Goal: Check status: Check status

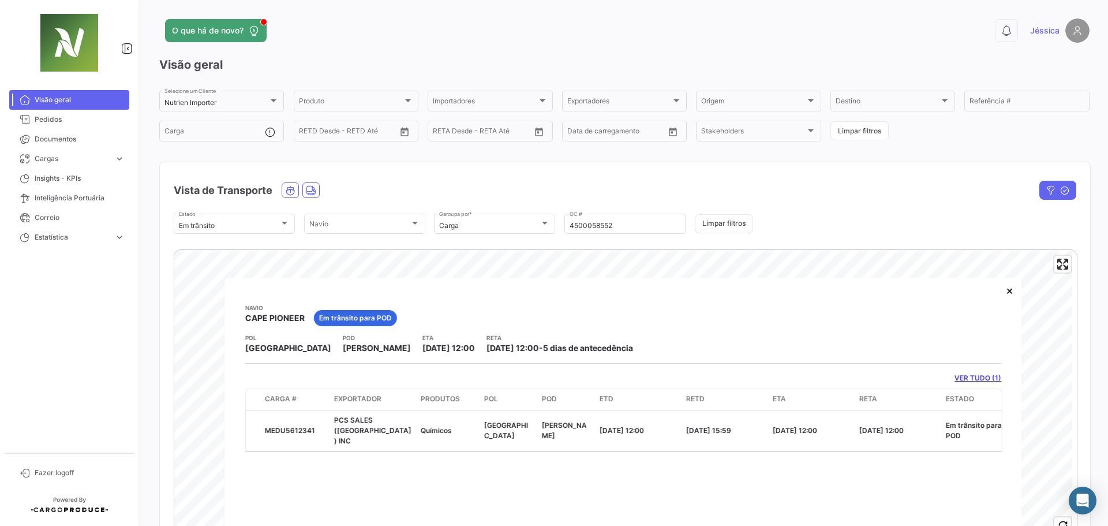
scroll to position [58, 0]
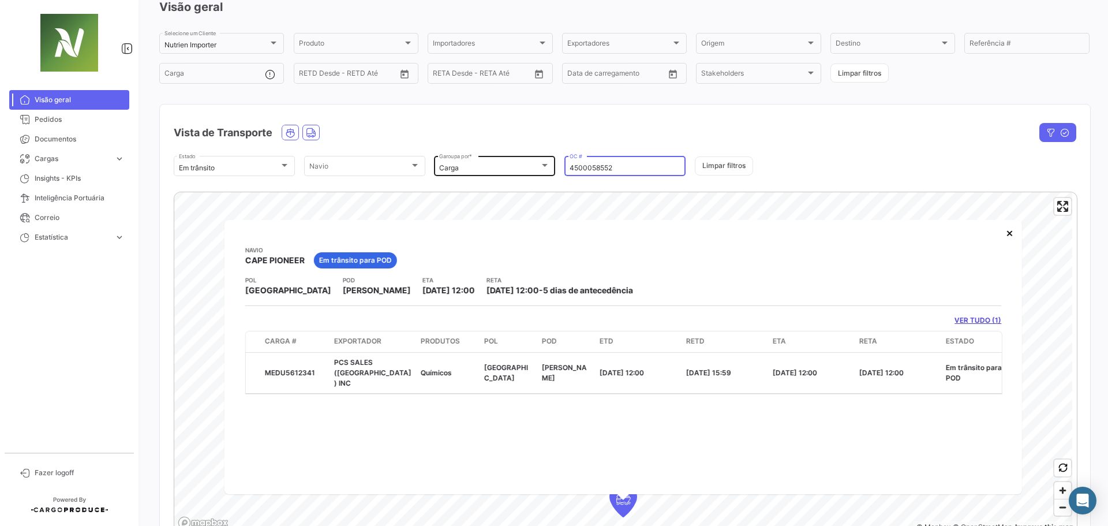
drag, startPoint x: 620, startPoint y: 169, endPoint x: 533, endPoint y: 173, distance: 87.2
click at [533, 173] on div "Em trânsito Estado Navio Navio Carga Garoupa por * 4500058552 OC # Limpar filtr…" at bounding box center [625, 166] width 903 height 24
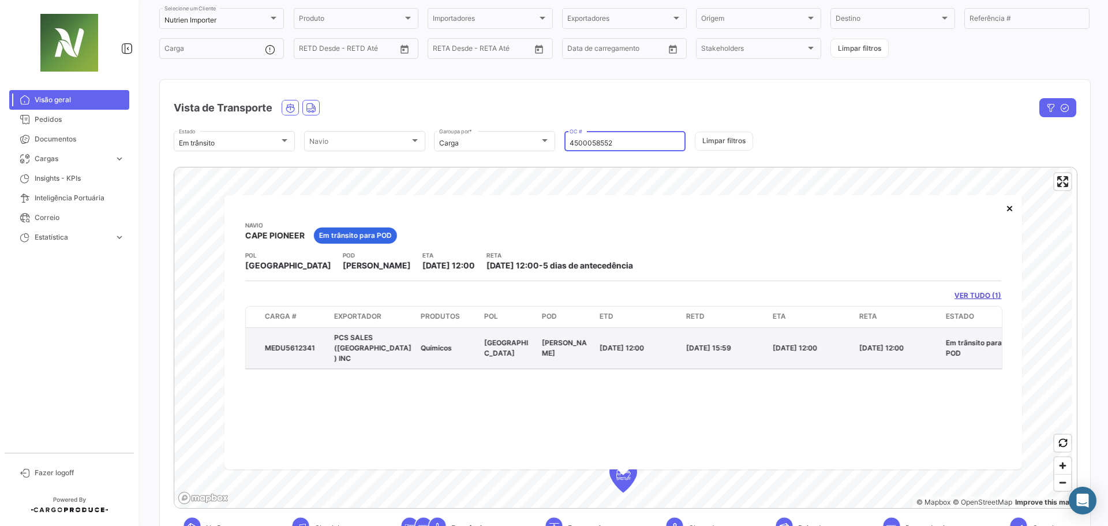
scroll to position [115, 0]
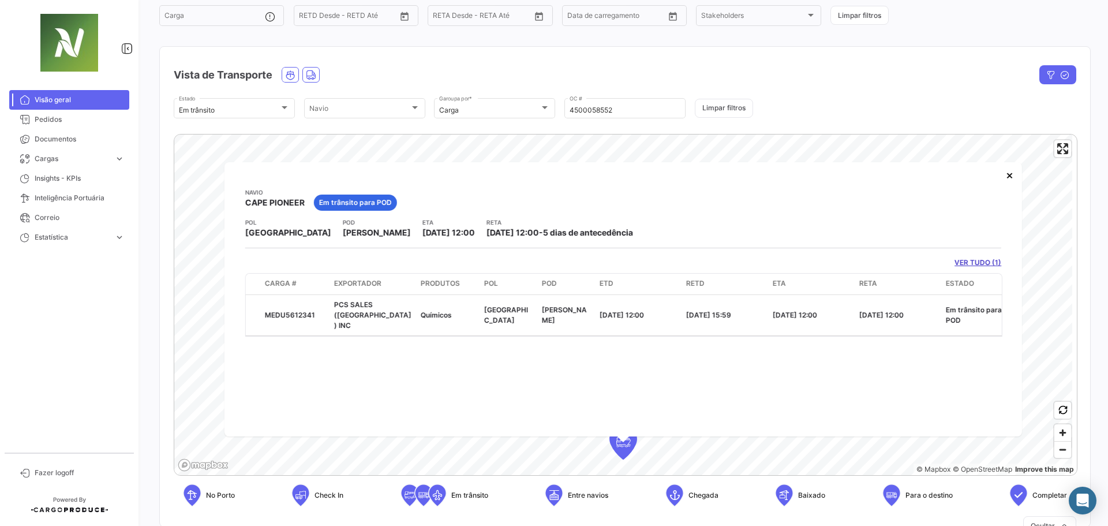
click at [735, 133] on div "1 © Mapbox © OpenStreetMap Improve this map Navio CAPE PIONEER Em trânsito para…" at bounding box center [625, 325] width 930 height 401
click at [733, 117] on button "Limpar filtros" at bounding box center [724, 108] width 58 height 19
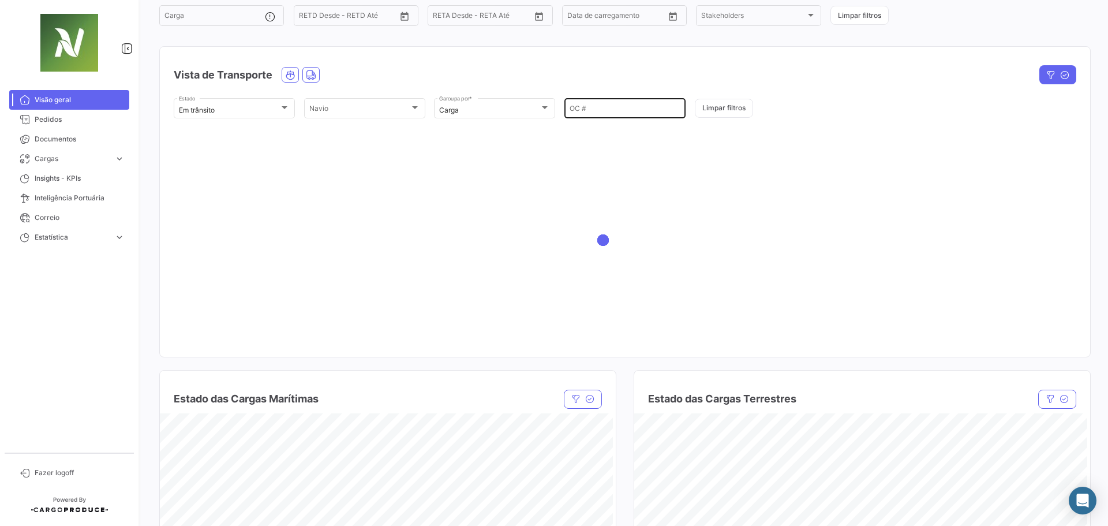
click at [615, 108] on input "OC #" at bounding box center [625, 110] width 111 height 8
paste input "4500058552"
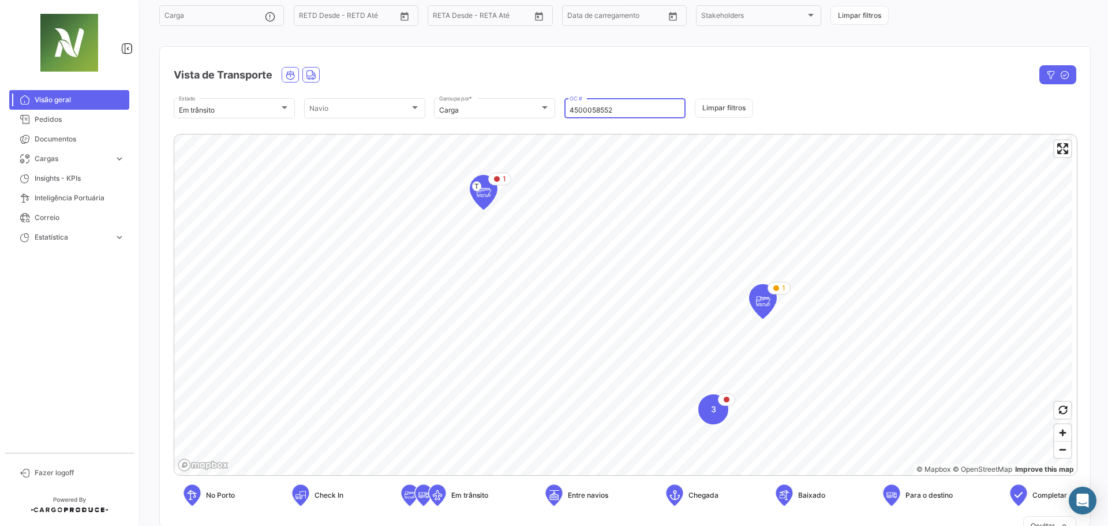
scroll to position [0, 0]
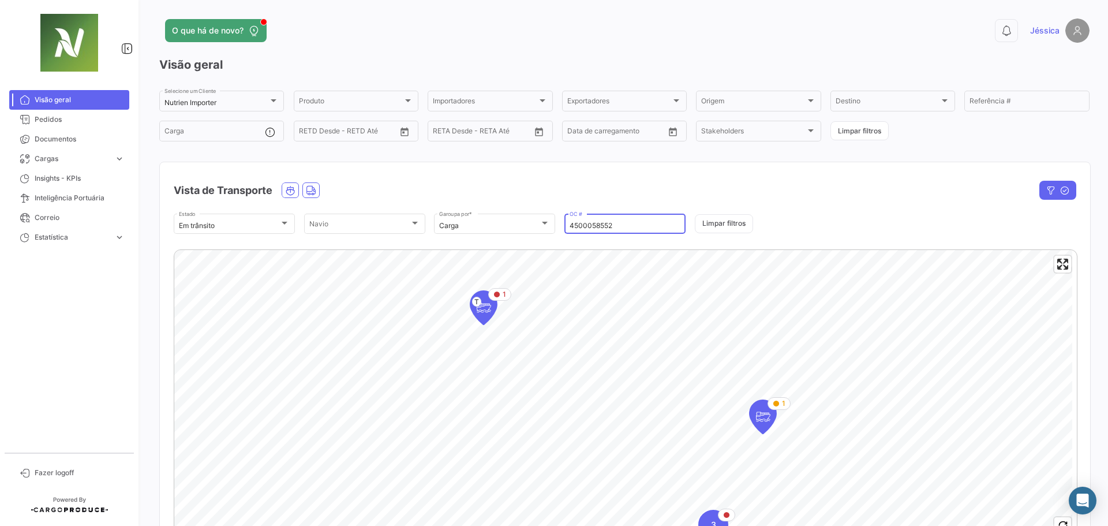
click at [625, 227] on input "4500058552" at bounding box center [625, 226] width 111 height 8
type input "4500058552"
click at [625, 227] on input "4500058552" at bounding box center [625, 226] width 111 height 8
click at [1046, 188] on icon "button" at bounding box center [1050, 190] width 9 height 9
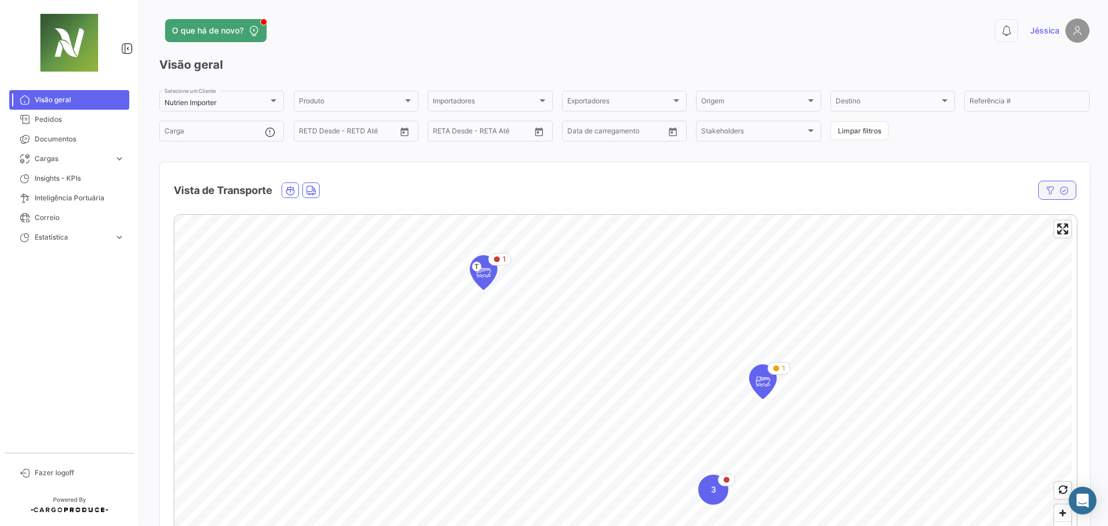
click at [1048, 190] on icon "button" at bounding box center [1050, 190] width 9 height 9
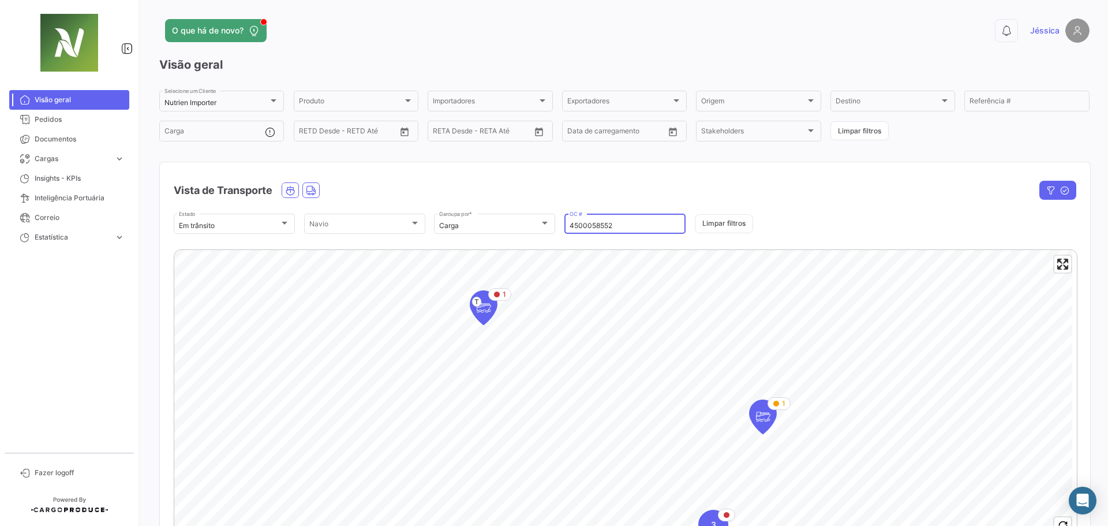
click at [638, 222] on input "4500058552" at bounding box center [625, 226] width 111 height 8
drag, startPoint x: 638, startPoint y: 222, endPoint x: 547, endPoint y: 224, distance: 91.2
click at [547, 224] on div "Em trânsito Estado Navio Navio Carga Garoupa por * 4500058552 OC # Limpar filtr…" at bounding box center [625, 224] width 903 height 24
click at [736, 223] on button "Limpar filtros" at bounding box center [724, 223] width 58 height 19
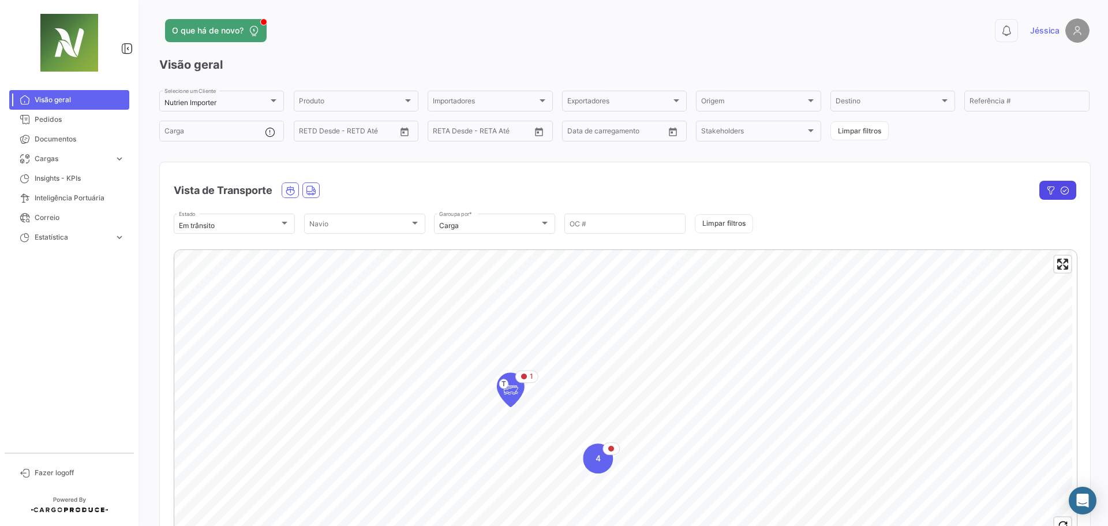
click at [1053, 185] on button "button" at bounding box center [1058, 190] width 37 height 19
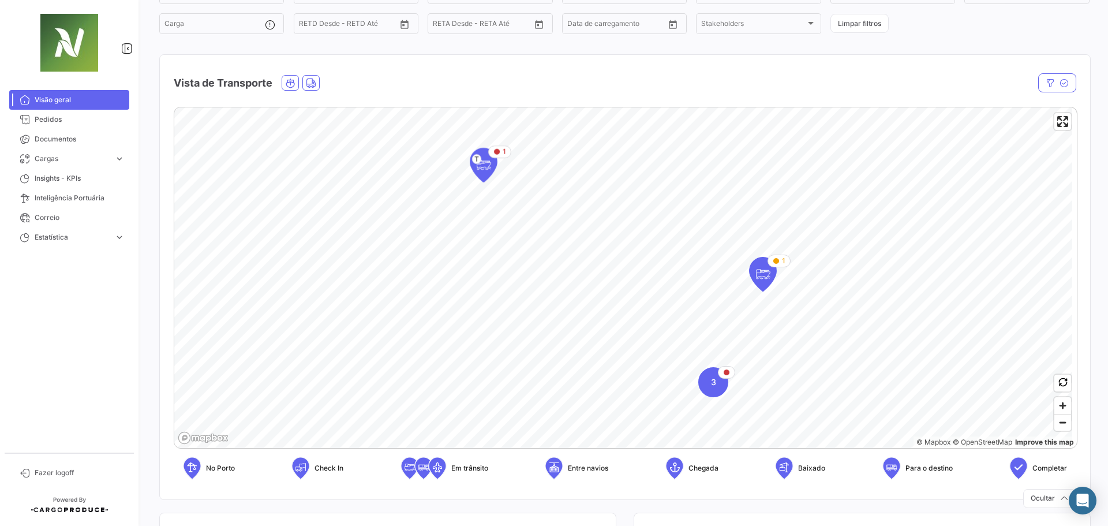
scroll to position [115, 0]
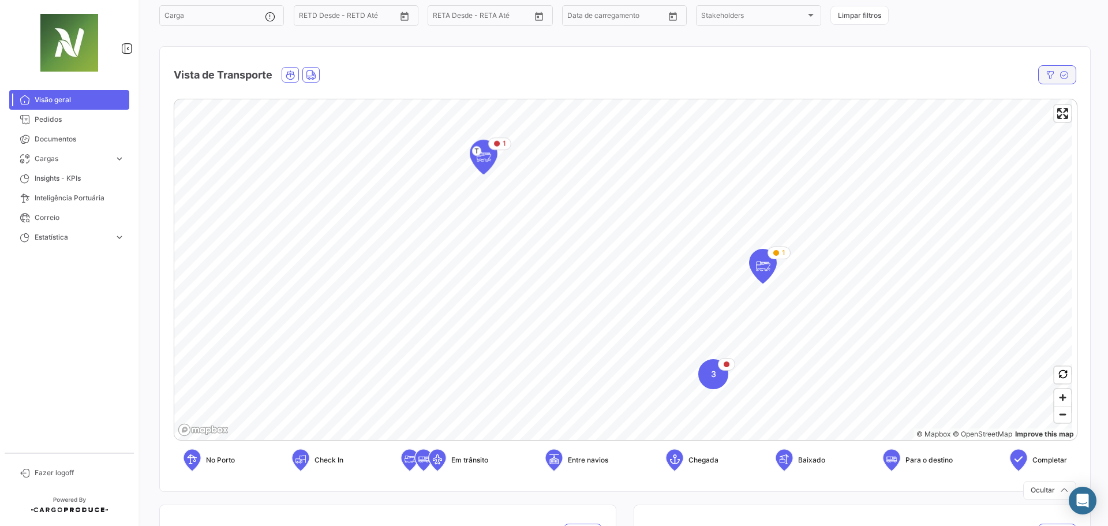
click at [1046, 76] on icon "button" at bounding box center [1050, 74] width 9 height 9
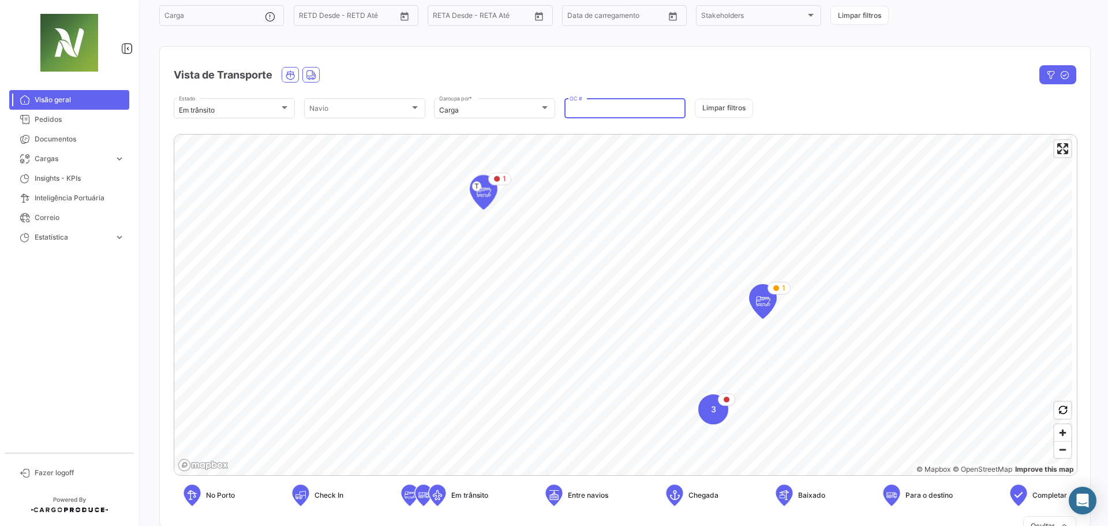
click at [596, 110] on input "OC #" at bounding box center [625, 110] width 111 height 8
paste input "4500058552"
type input "4500058552"
click at [564, 108] on div "4500058552 OC #" at bounding box center [624, 107] width 121 height 23
click at [570, 109] on input "4500058552" at bounding box center [625, 110] width 111 height 8
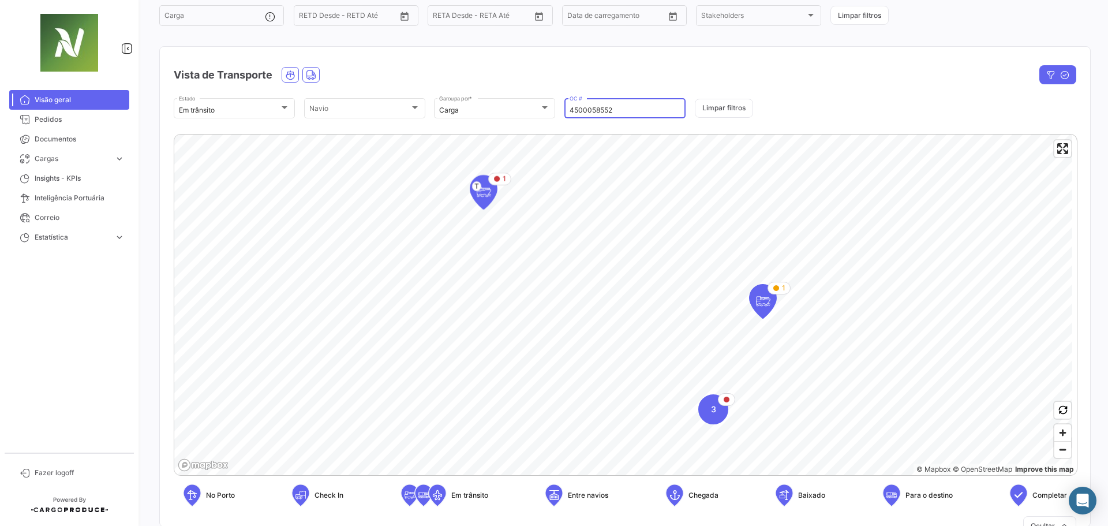
click at [620, 113] on input "4500058552" at bounding box center [625, 110] width 111 height 8
